Goal: Task Accomplishment & Management: Complete application form

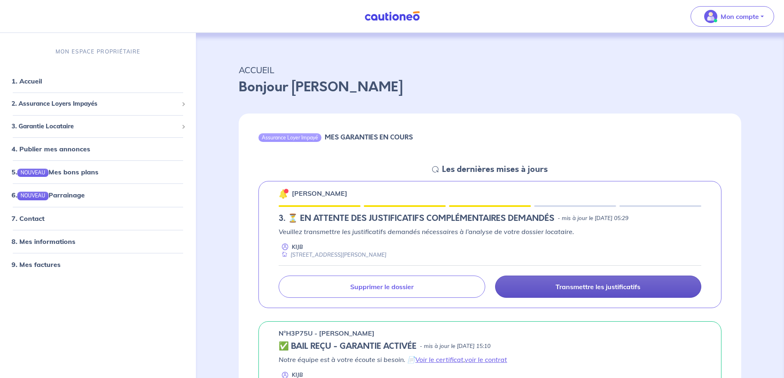
click at [559, 291] on p "Transmettre les justificatifs" at bounding box center [597, 287] width 85 height 8
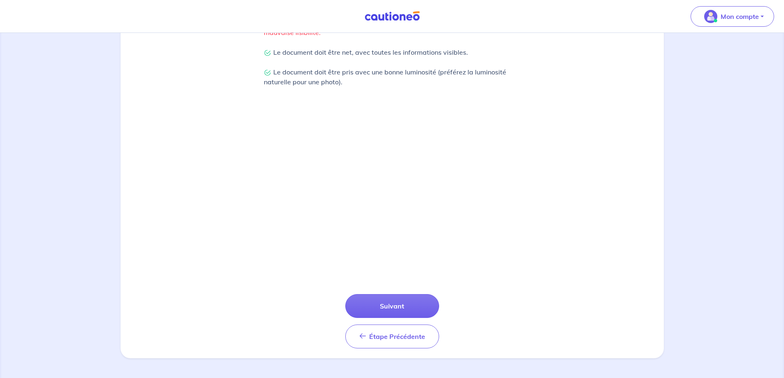
scroll to position [234, 0]
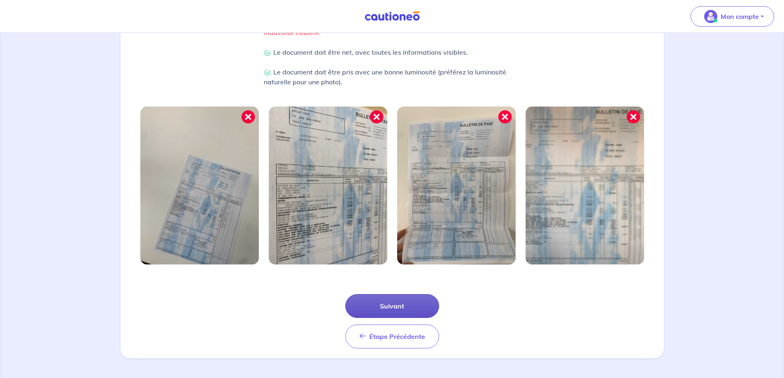
click at [385, 300] on button "Suivant" at bounding box center [392, 306] width 94 height 24
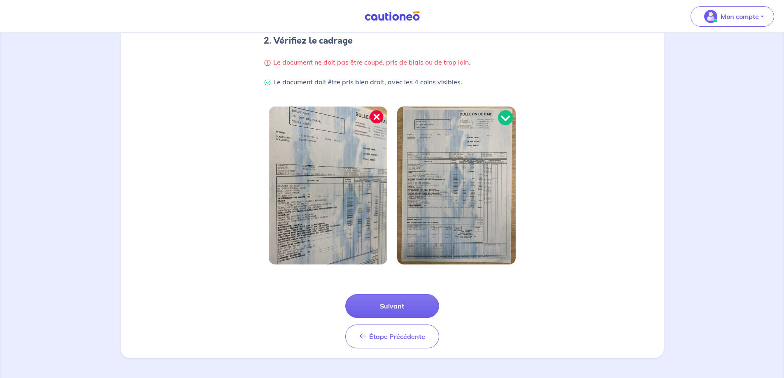
scroll to position [192, 0]
click at [399, 297] on button "Suivant" at bounding box center [392, 306] width 94 height 24
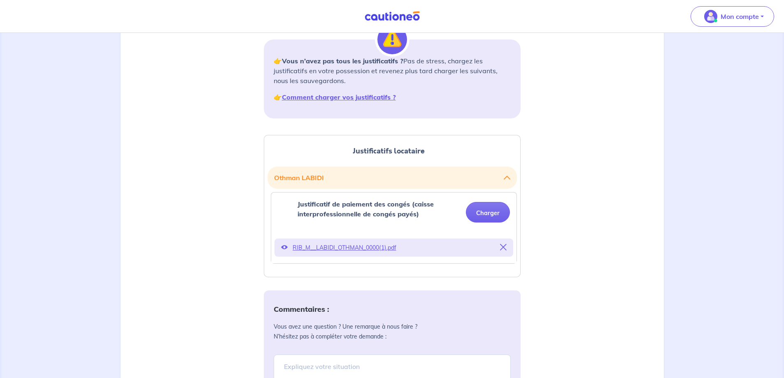
scroll to position [123, 0]
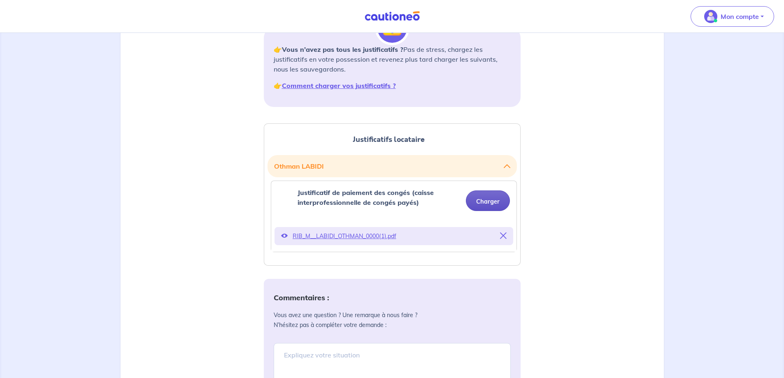
click at [485, 211] on button "Charger" at bounding box center [488, 200] width 44 height 21
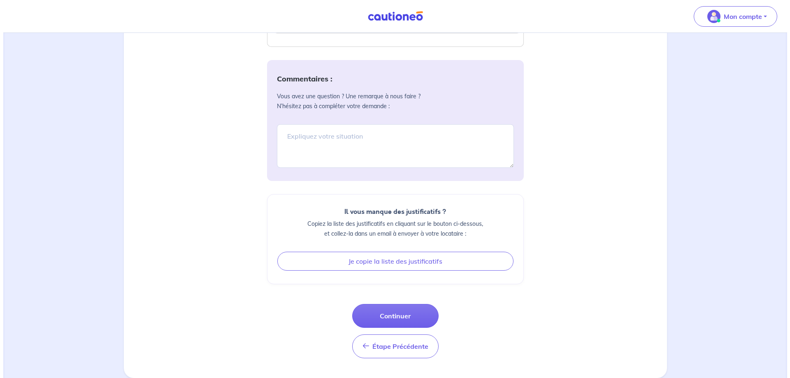
scroll to position [380, 0]
click at [389, 312] on button "Continuer" at bounding box center [392, 316] width 86 height 24
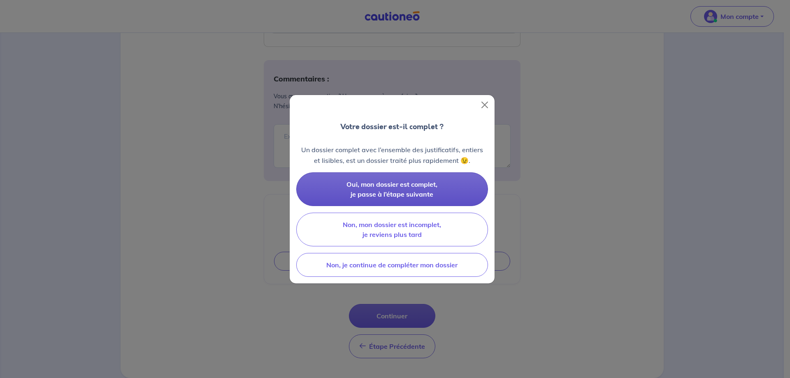
click at [422, 188] on span "Oui, mon dossier est complet, je passe à l’étape suivante" at bounding box center [391, 189] width 91 height 18
